Goal: Connect with others: Connect with others

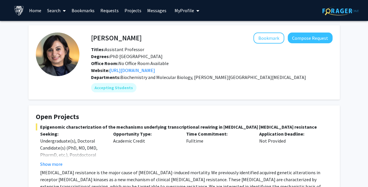
click at [57, 11] on link "Search" at bounding box center [56, 10] width 24 height 20
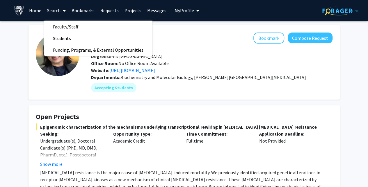
click at [134, 14] on link "Projects" at bounding box center [133, 10] width 23 height 20
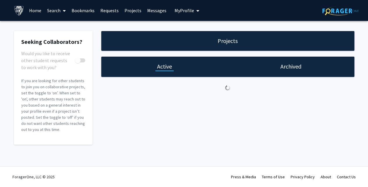
click at [159, 40] on div "Projects" at bounding box center [227, 41] width 253 height 20
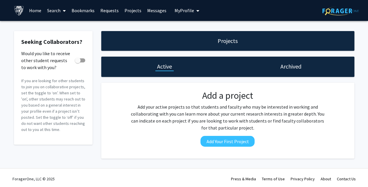
scroll to position [2, 0]
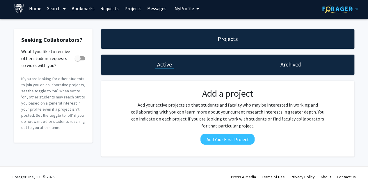
click at [0, 185] on div at bounding box center [0, 185] width 0 height 0
drag, startPoint x: 362, startPoint y: 24, endPoint x: 372, endPoint y: 187, distance: 163.3
click at [368, 185] on html "Skip navigation Home Search Bookmarks Requests Projects Messages My Profile [PE…" at bounding box center [184, 91] width 368 height 187
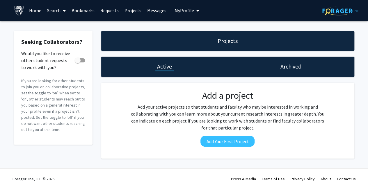
click at [51, 12] on link "Search" at bounding box center [56, 10] width 24 height 20
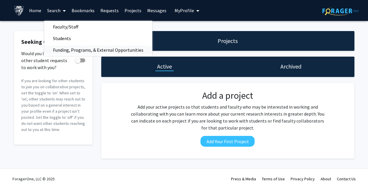
click at [62, 48] on span "Funding, Programs, & External Opportunities" at bounding box center [98, 50] width 108 height 12
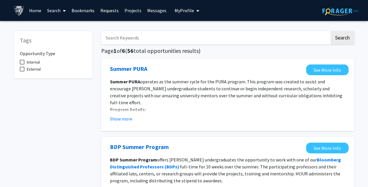
click at [57, 8] on link "Search" at bounding box center [56, 10] width 24 height 20
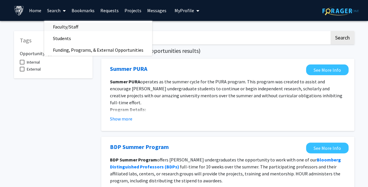
click at [60, 26] on span "Faculty/Staff" at bounding box center [65, 27] width 43 height 12
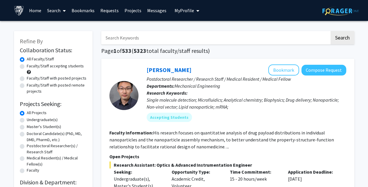
click at [158, 42] on input "Search Keywords" at bounding box center [215, 37] width 229 height 13
click at [111, 38] on input "dermatology" at bounding box center [215, 37] width 229 height 13
type input "dermatology"
click at [341, 39] on button "Search" at bounding box center [343, 37] width 24 height 13
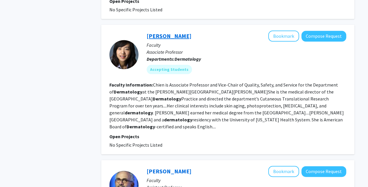
scroll to position [269, 0]
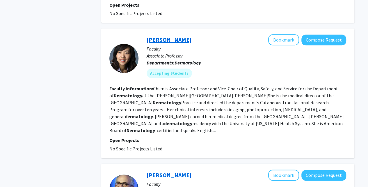
click at [160, 36] on link "[PERSON_NAME]" at bounding box center [169, 39] width 45 height 7
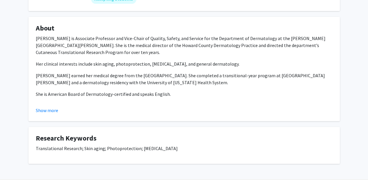
scroll to position [102, 0]
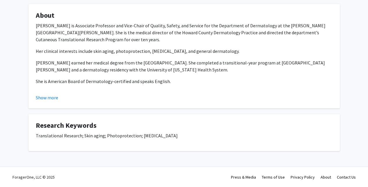
click at [51, 93] on fg-read-more "[PERSON_NAME] is Associate Professor and Vice-Chair of Quality, Safety, and Ser…" at bounding box center [184, 61] width 297 height 79
click at [52, 98] on button "Show more" at bounding box center [47, 97] width 22 height 7
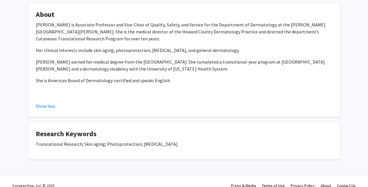
scroll to position [98, 0]
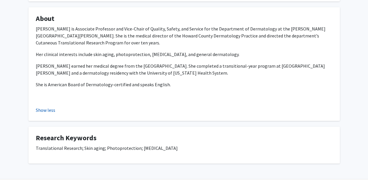
click at [48, 111] on button "Show less" at bounding box center [46, 110] width 20 height 7
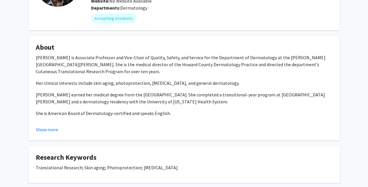
scroll to position [0, 0]
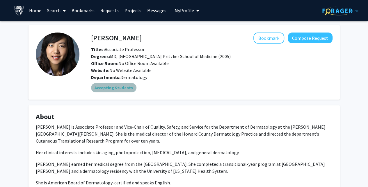
click at [119, 89] on mat-chip "Accepting Students" at bounding box center [113, 87] width 45 height 9
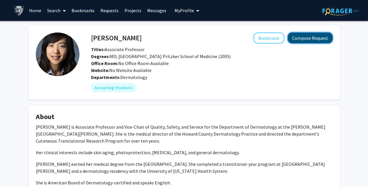
click at [322, 36] on button "Compose Request" at bounding box center [310, 38] width 45 height 11
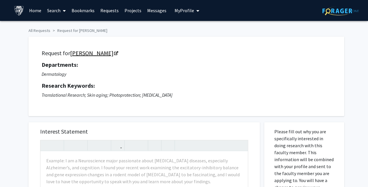
click at [90, 56] on link "[PERSON_NAME]" at bounding box center [93, 52] width 47 height 7
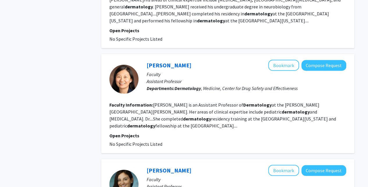
scroll to position [747, 0]
click at [162, 61] on link "[PERSON_NAME]" at bounding box center [169, 64] width 45 height 7
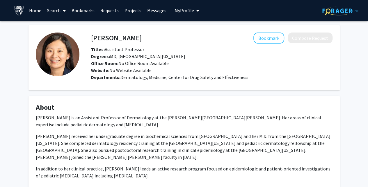
scroll to position [40, 0]
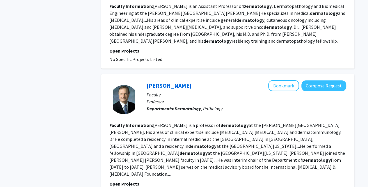
scroll to position [1107, 0]
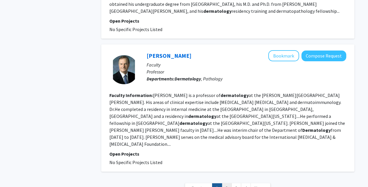
click at [228, 184] on link "2" at bounding box center [227, 189] width 10 height 10
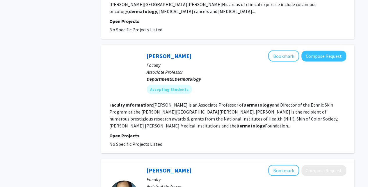
scroll to position [657, 0]
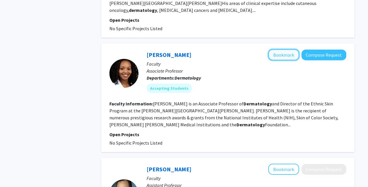
click at [293, 49] on button "Bookmark" at bounding box center [283, 54] width 31 height 11
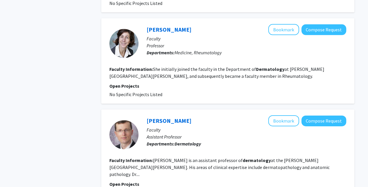
scroll to position [982, 0]
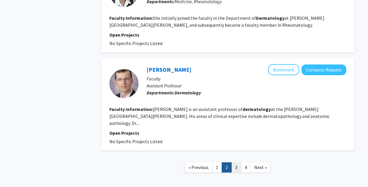
click at [238, 163] on link "3" at bounding box center [236, 168] width 10 height 10
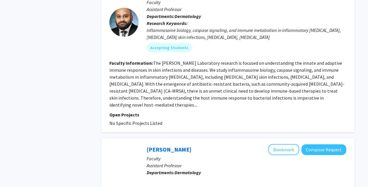
scroll to position [981, 0]
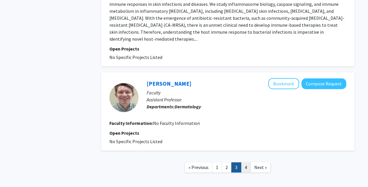
click at [243, 163] on link "4" at bounding box center [246, 168] width 10 height 10
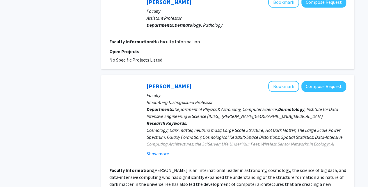
scroll to position [523, 0]
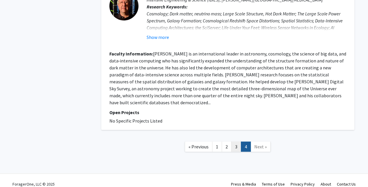
click at [238, 142] on link "3" at bounding box center [236, 147] width 10 height 10
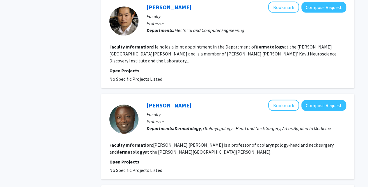
scroll to position [564, 0]
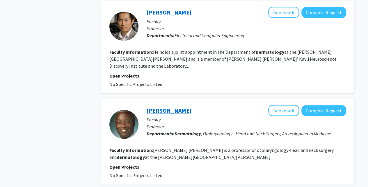
click at [164, 107] on link "[PERSON_NAME]" at bounding box center [169, 110] width 45 height 7
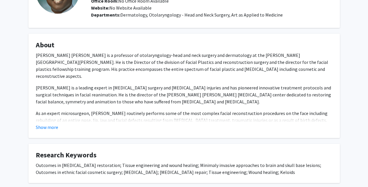
scroll to position [64, 0]
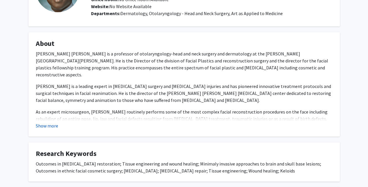
click at [44, 128] on button "Show more" at bounding box center [47, 126] width 22 height 7
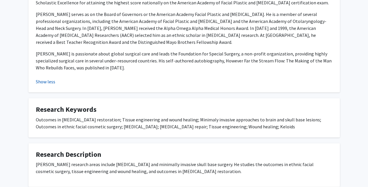
scroll to position [307, 0]
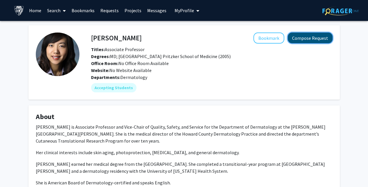
click at [307, 38] on button "Compose Request" at bounding box center [310, 38] width 45 height 11
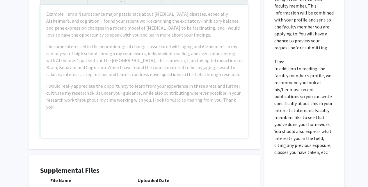
scroll to position [147, 0]
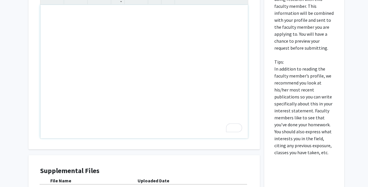
click at [180, 86] on div "To enrich screen reader interactions, please activate Accessibility in Grammarl…" at bounding box center [144, 72] width 208 height 134
type textarea "a"
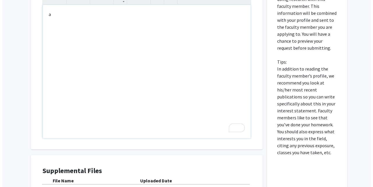
scroll to position [223, 0]
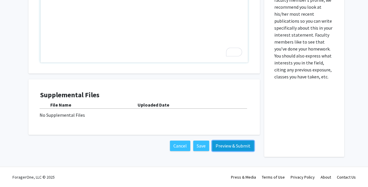
click at [224, 144] on button "Preview & Submit" at bounding box center [233, 146] width 42 height 10
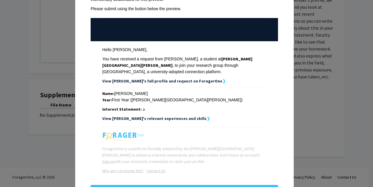
scroll to position [68, 0]
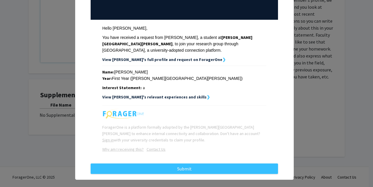
click at [177, 95] on strong "View [PERSON_NAME]'s relevant experiences and skills" at bounding box center [154, 97] width 104 height 5
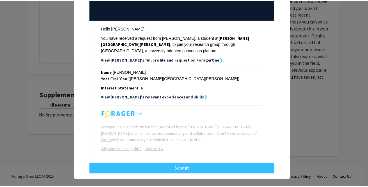
scroll to position [0, 0]
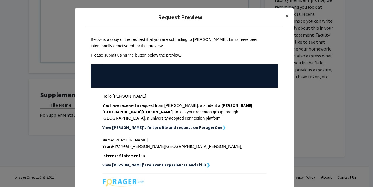
click at [285, 15] on span "×" at bounding box center [287, 16] width 4 height 9
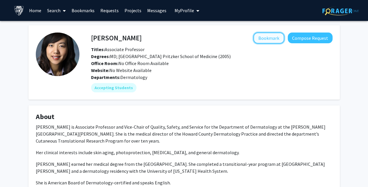
click at [279, 38] on button "Bookmark" at bounding box center [269, 38] width 31 height 11
